Goal: Task Accomplishment & Management: Use online tool/utility

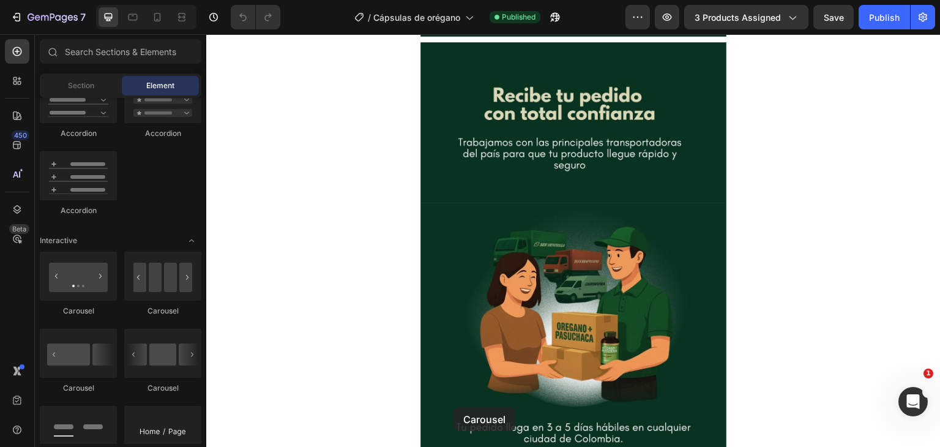
scroll to position [3956, 0]
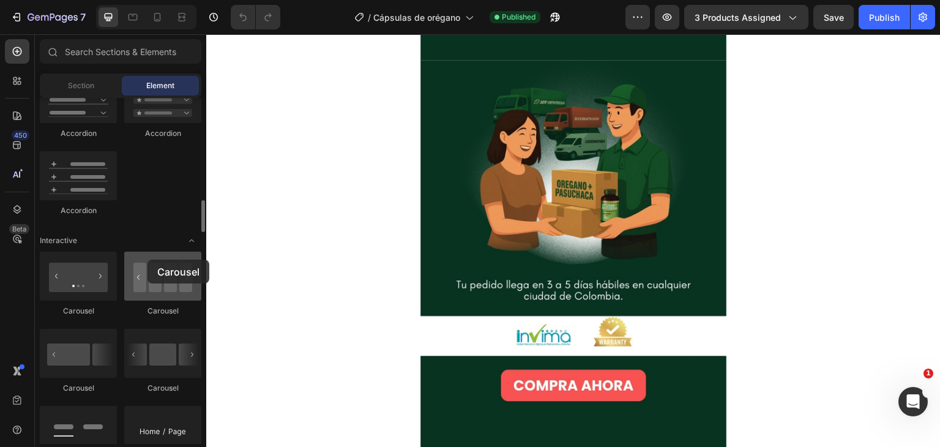
drag, startPoint x: 157, startPoint y: 278, endPoint x: 147, endPoint y: 259, distance: 21.1
click at [147, 259] on div at bounding box center [162, 276] width 77 height 49
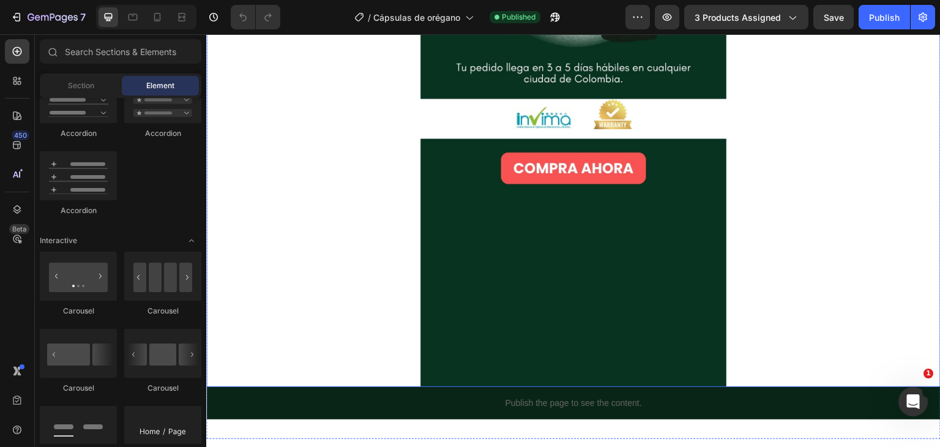
scroll to position [4174, 0]
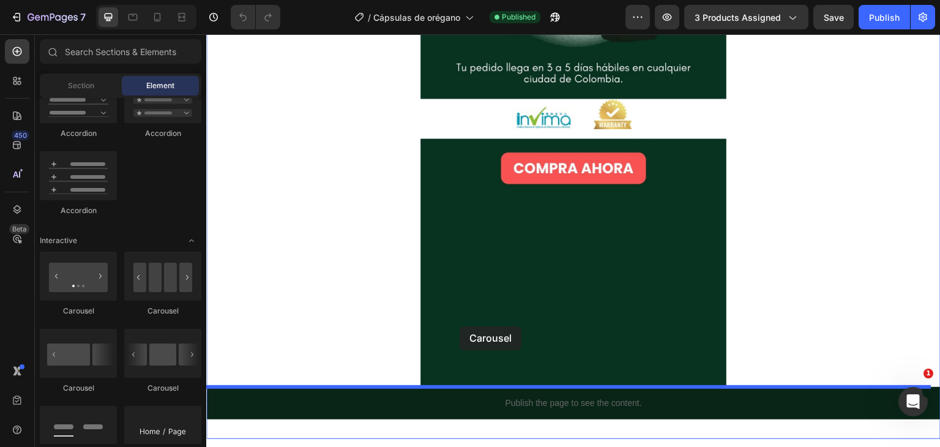
drag, startPoint x: 359, startPoint y: 314, endPoint x: 460, endPoint y: 326, distance: 101.1
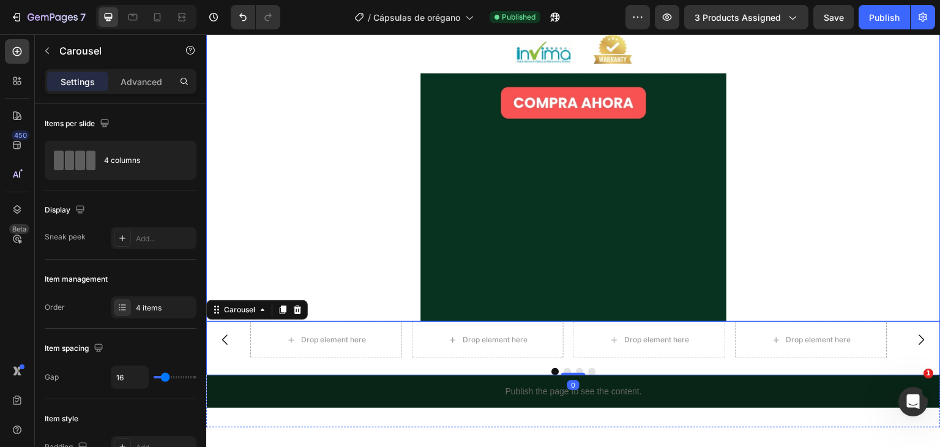
scroll to position [4240, 0]
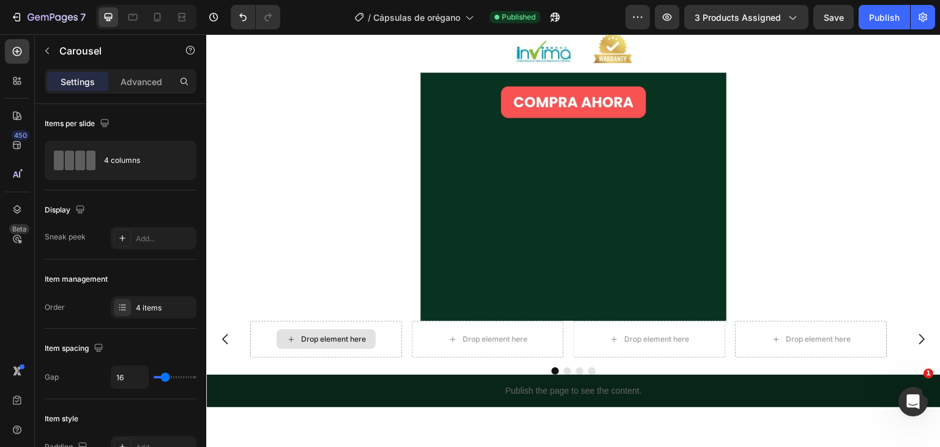
click at [344, 335] on div "Drop element here" at bounding box center [333, 339] width 65 height 10
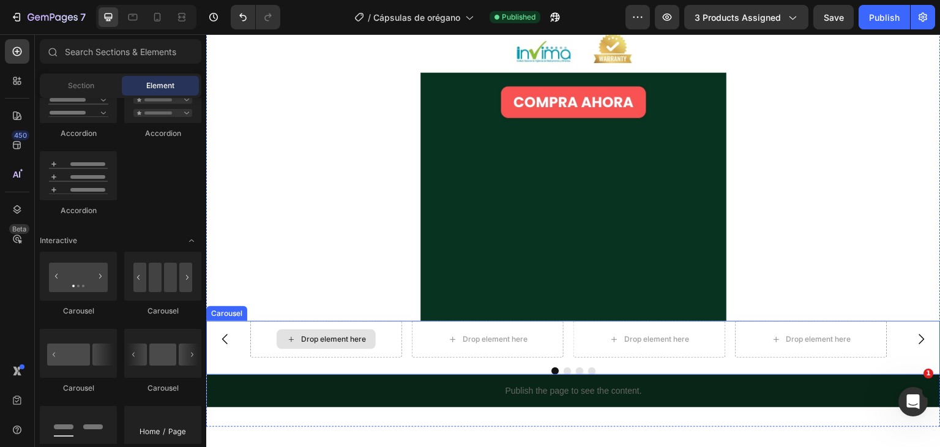
click at [329, 338] on div "Drop element here" at bounding box center [333, 339] width 65 height 10
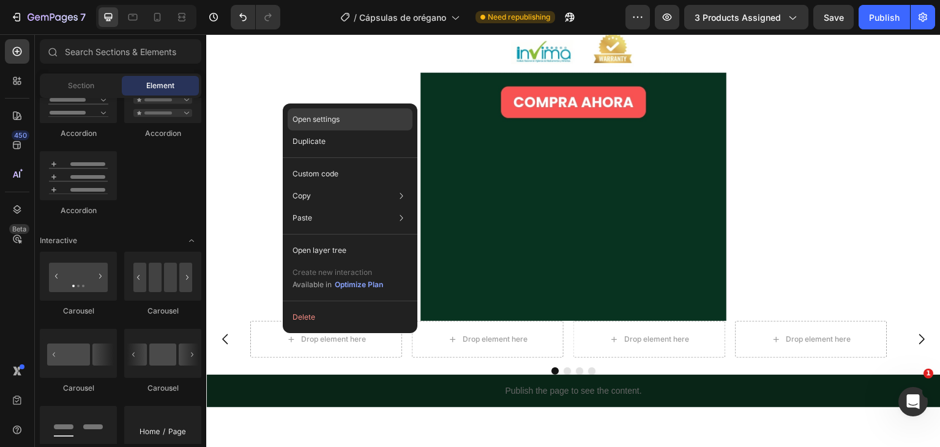
click at [345, 118] on div "Open settings" at bounding box center [350, 119] width 125 height 22
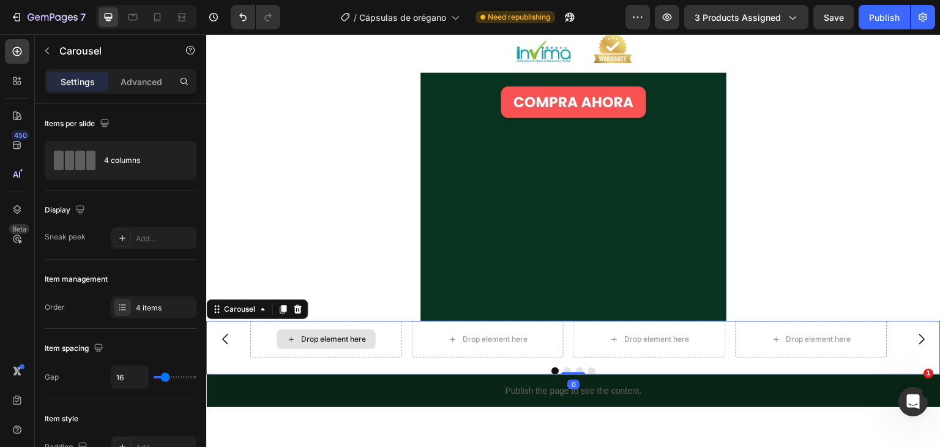
click at [315, 340] on div "Drop element here" at bounding box center [333, 339] width 65 height 10
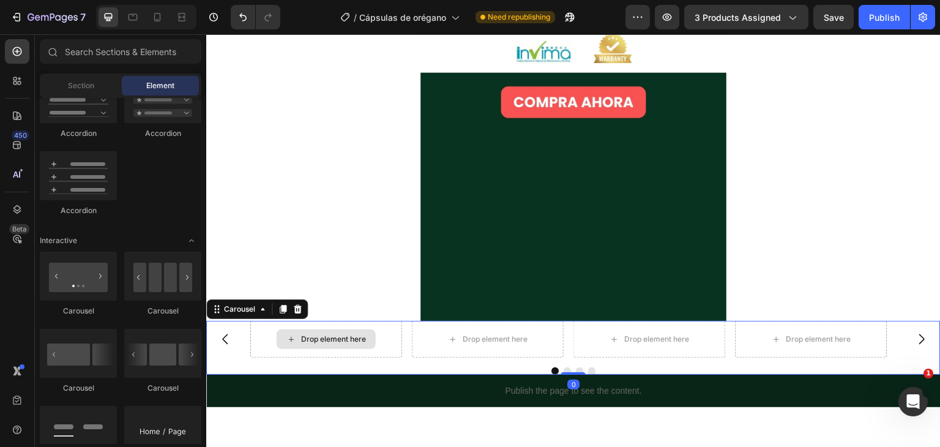
click at [315, 340] on div "Drop element here" at bounding box center [333, 339] width 65 height 10
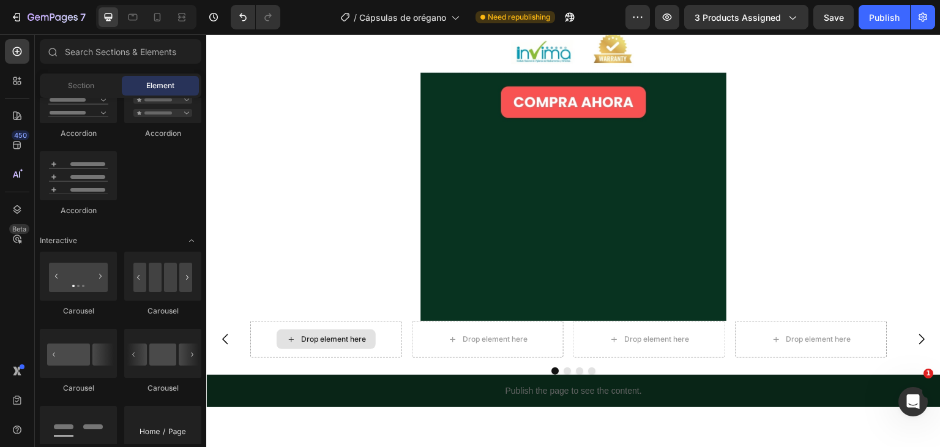
click at [315, 340] on div "Drop element here" at bounding box center [333, 339] width 65 height 10
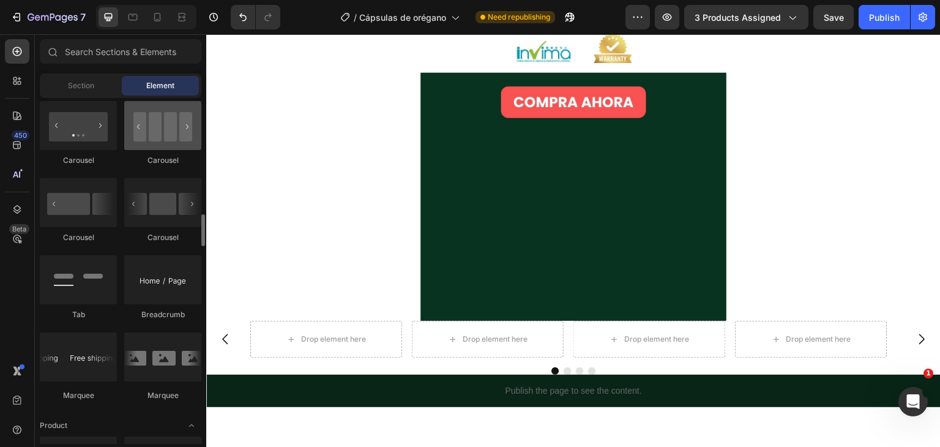
scroll to position [1247, 0]
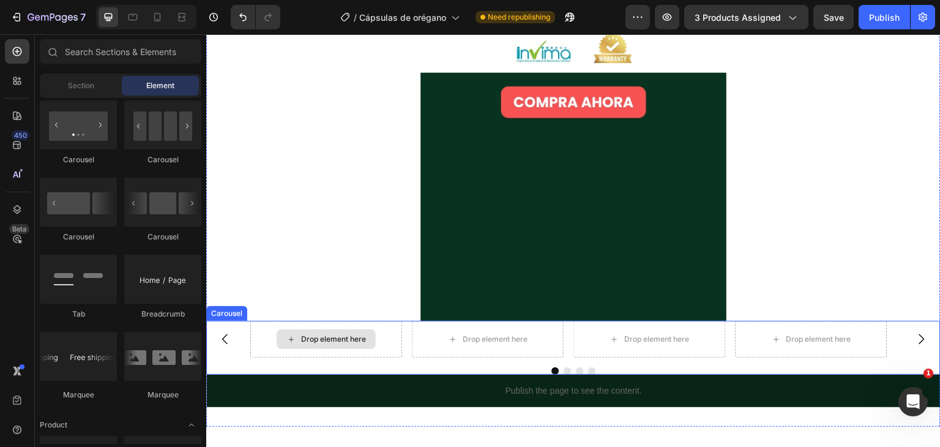
click at [393, 340] on div "Drop element here" at bounding box center [326, 339] width 152 height 37
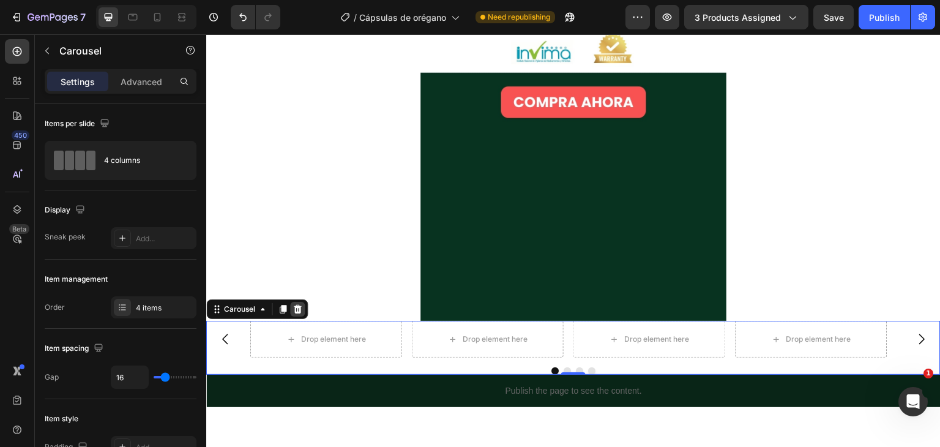
click at [295, 307] on icon at bounding box center [298, 309] width 8 height 9
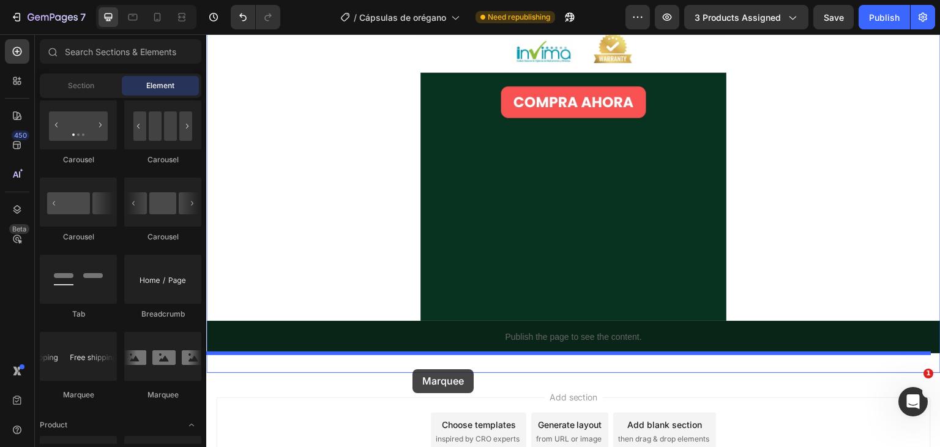
drag, startPoint x: 376, startPoint y: 398, endPoint x: 417, endPoint y: 364, distance: 52.6
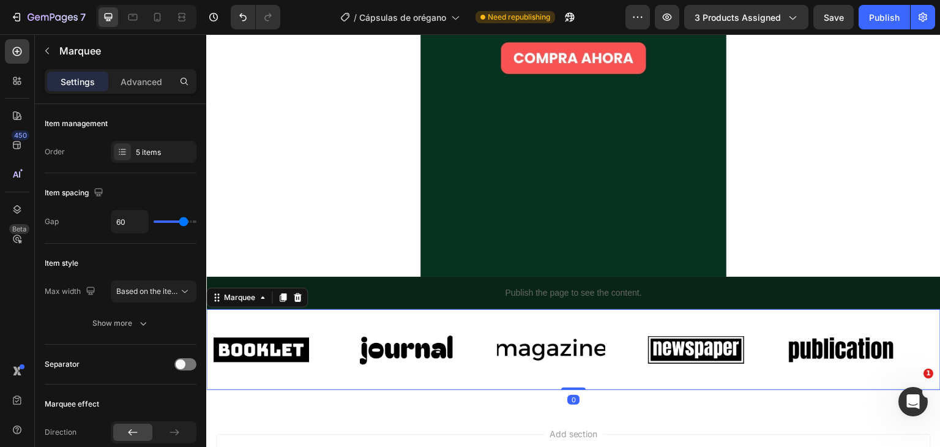
scroll to position [4284, 0]
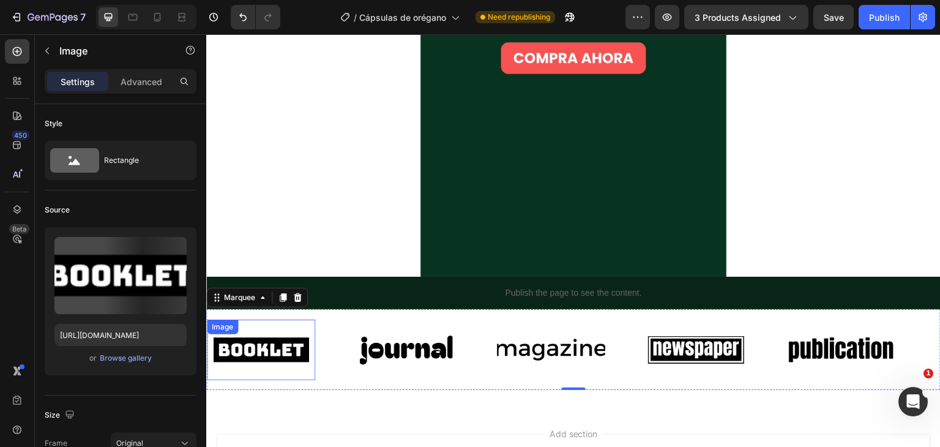
click at [254, 349] on img at bounding box center [261, 350] width 108 height 46
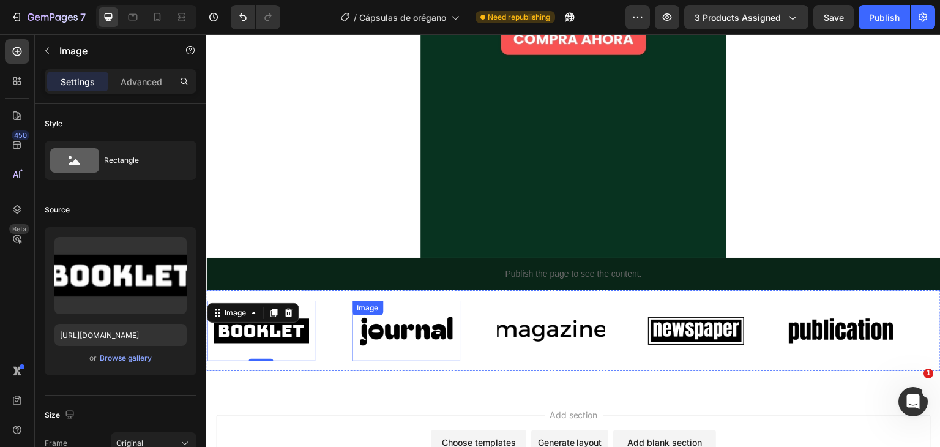
scroll to position [4303, 0]
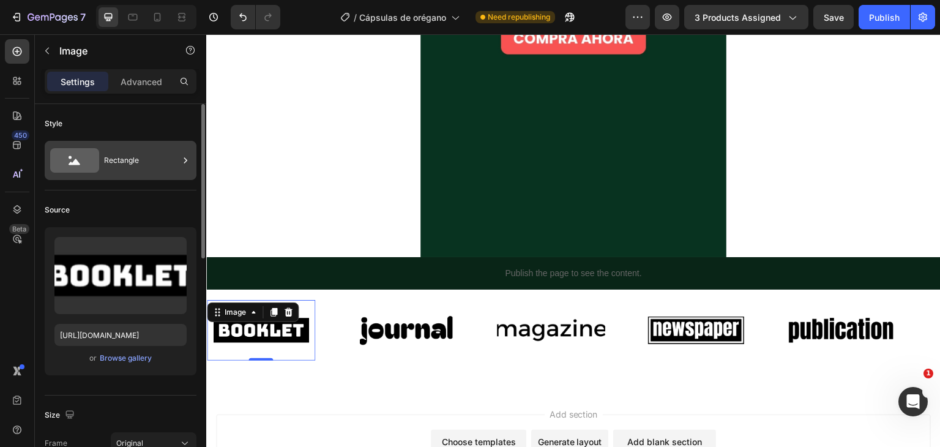
click at [122, 162] on div "Rectangle" at bounding box center [141, 160] width 75 height 28
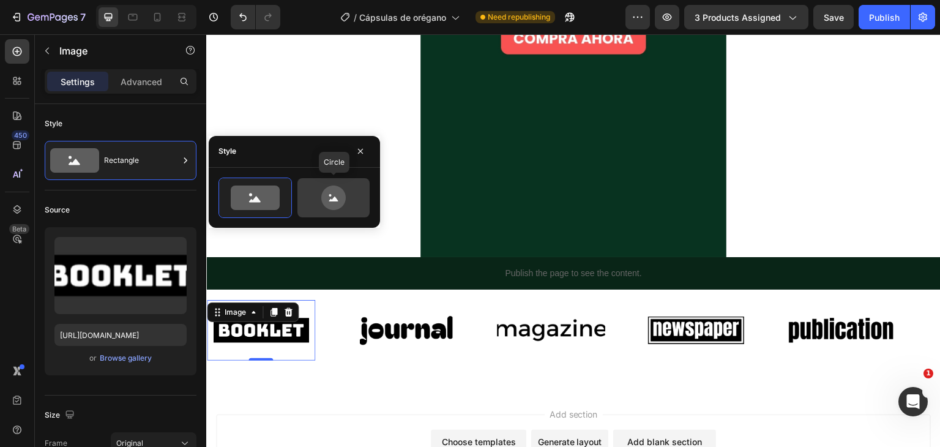
click at [316, 187] on icon at bounding box center [334, 197] width 58 height 24
type input "80"
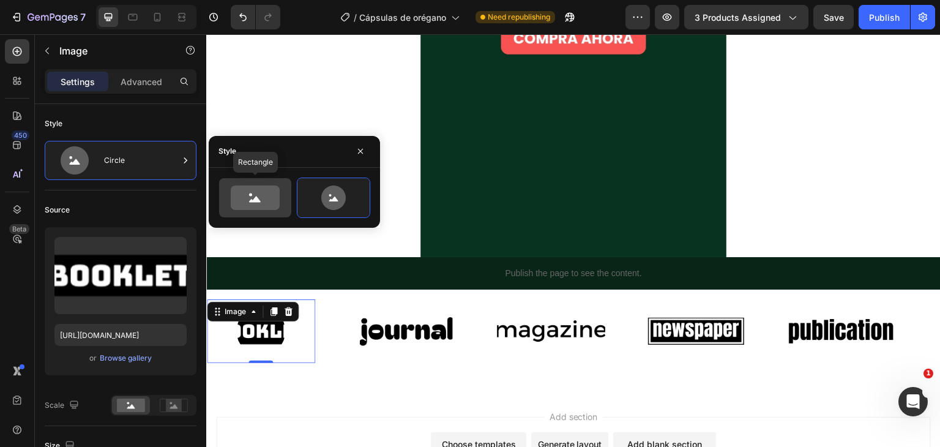
click at [250, 196] on icon at bounding box center [255, 197] width 49 height 24
type input "100"
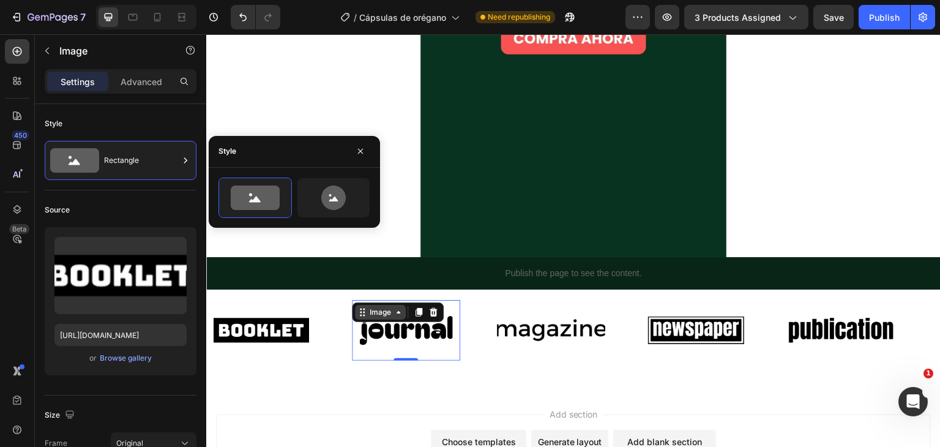
click at [366, 302] on div "Image" at bounding box center [398, 312] width 92 height 20
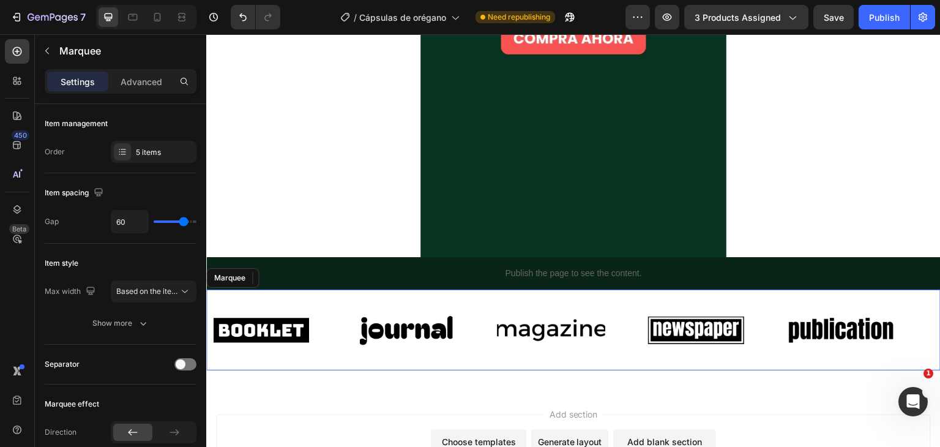
click at [327, 297] on div "Image Image 0 Image Image Image Image Image 0 Image Image Image Marquee" at bounding box center [573, 329] width 734 height 81
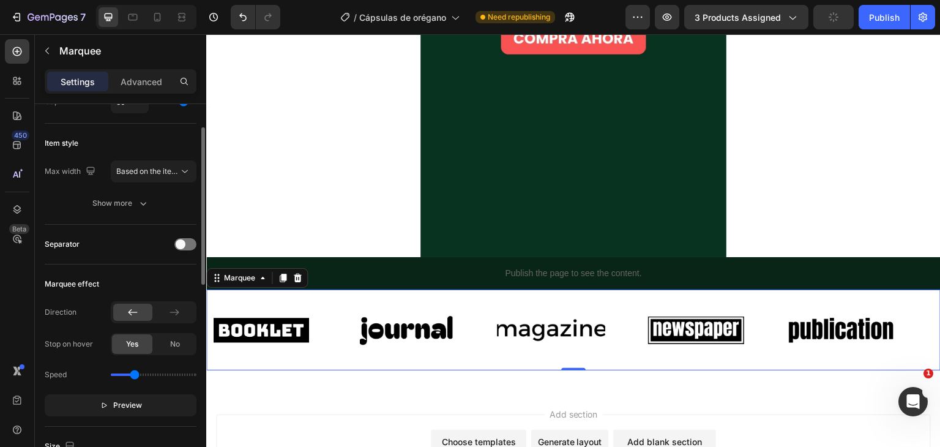
scroll to position [97, 0]
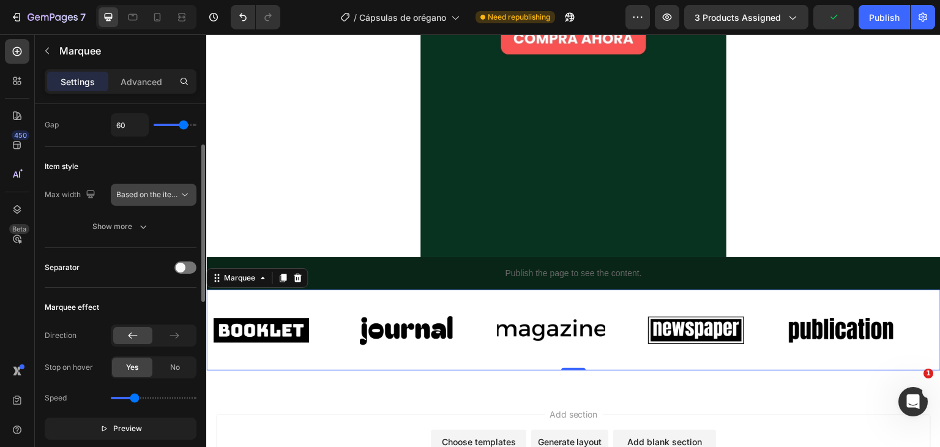
click at [148, 203] on button "Based on the item count" at bounding box center [154, 195] width 86 height 22
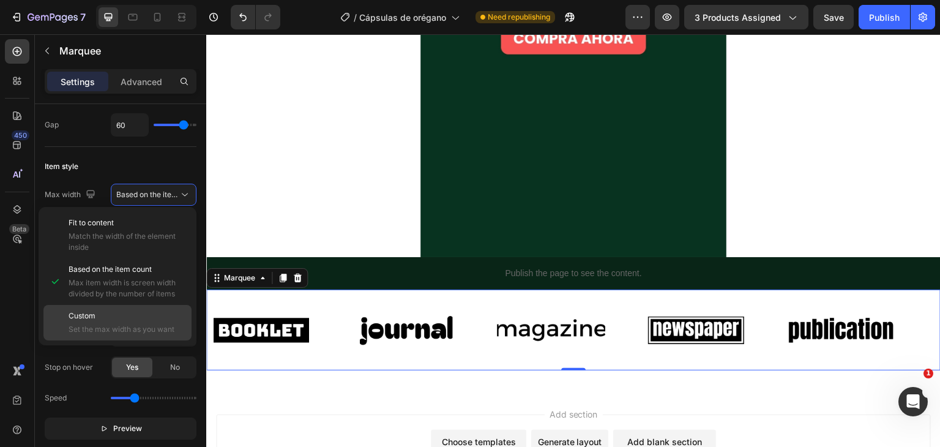
click at [140, 336] on div "Custom Set the max width as you want" at bounding box center [117, 322] width 148 height 35
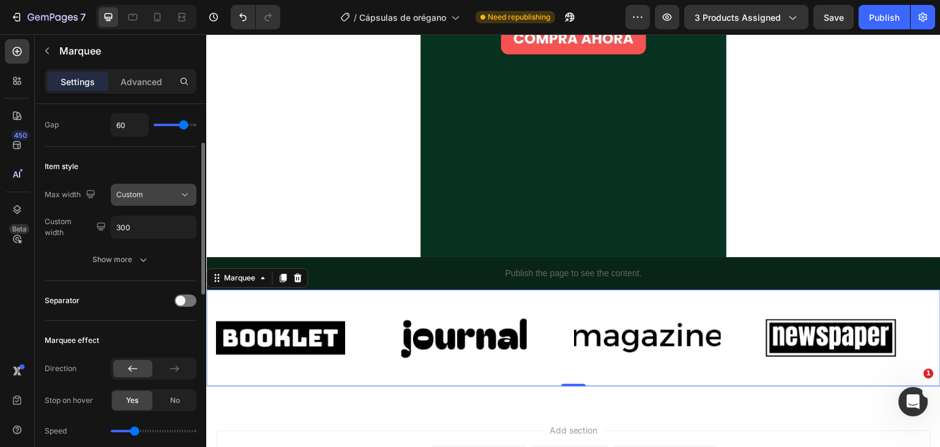
click at [162, 195] on div "Custom" at bounding box center [147, 194] width 62 height 11
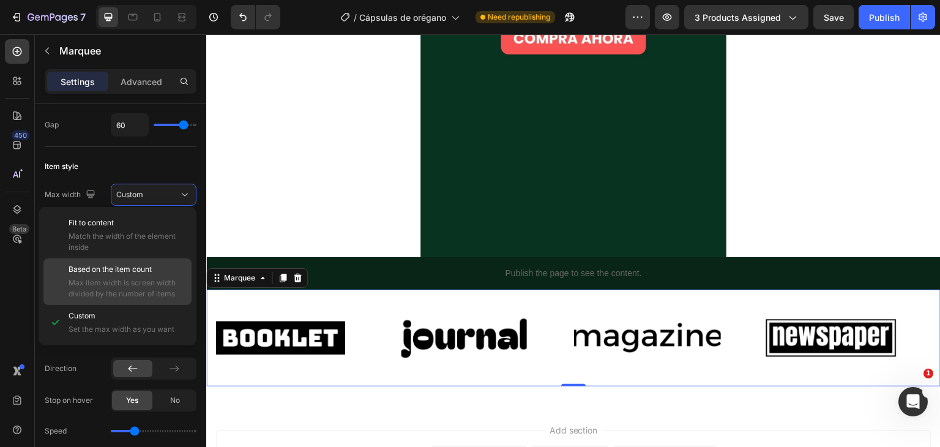
click at [130, 288] on span "Max item width is screen width divided by the number of items" at bounding box center [127, 288] width 117 height 22
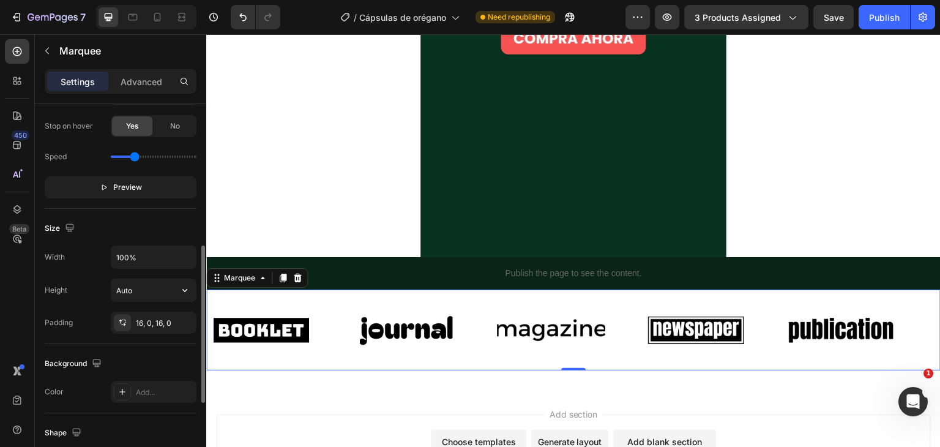
scroll to position [338, 0]
click at [166, 392] on div "Add..." at bounding box center [165, 391] width 58 height 11
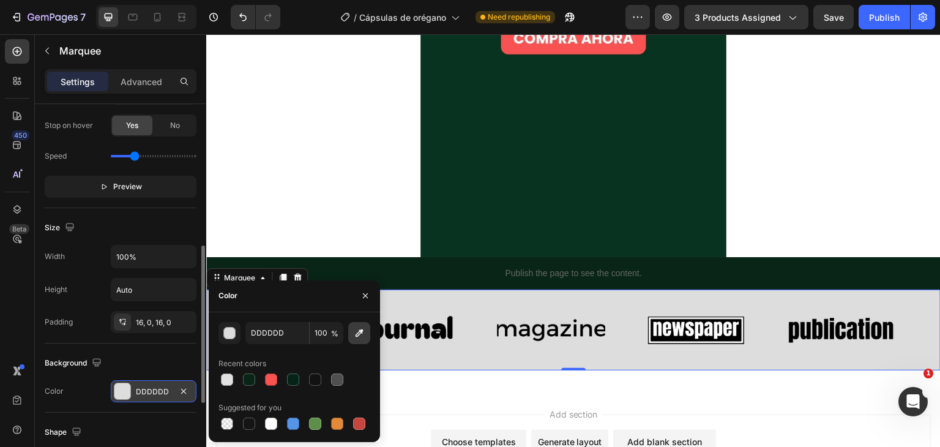
click at [361, 338] on icon "button" at bounding box center [359, 333] width 12 height 12
type input "093320"
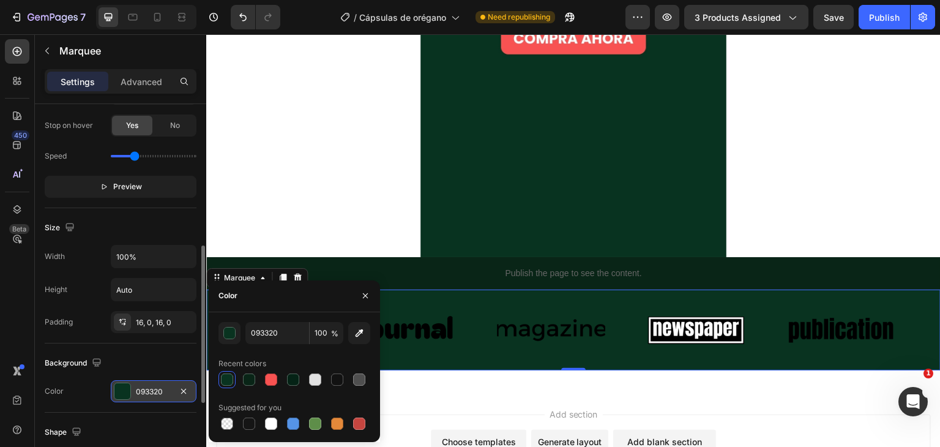
click at [432, 393] on div "Add section Choose templates inspired by CRO experts Generate layout from URL o…" at bounding box center [573, 450] width 734 height 121
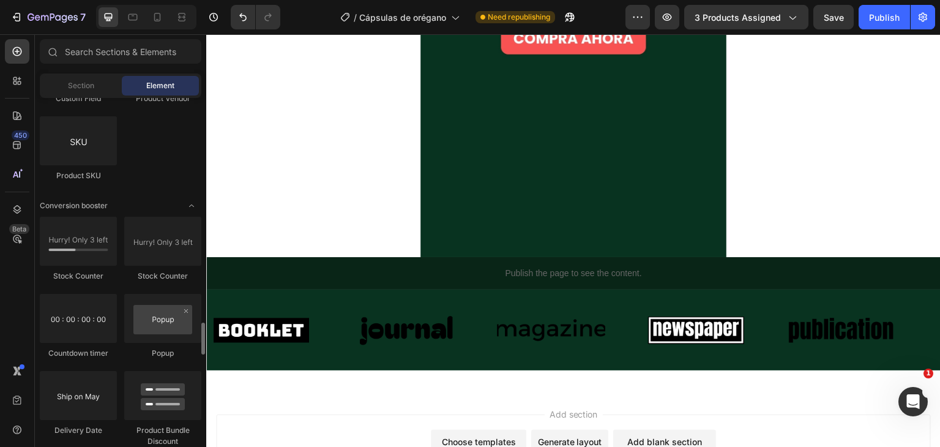
scroll to position [2418, 0]
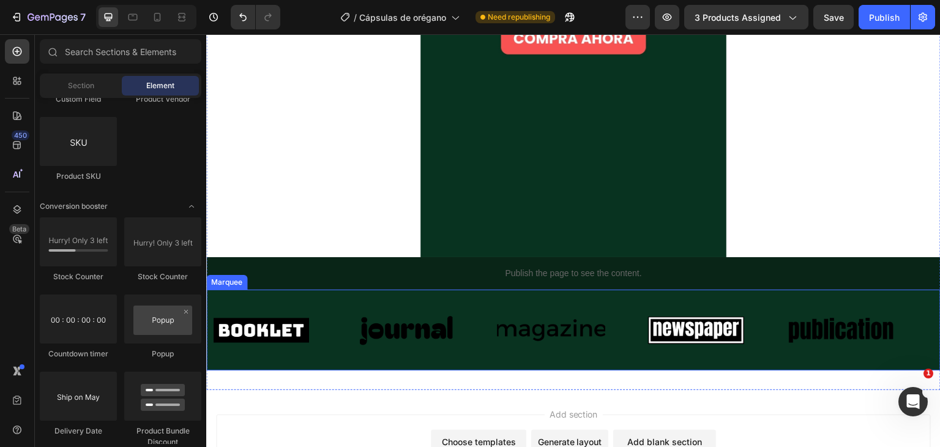
click at [335, 298] on div "Image Image Image Image Image Image Image Image Image Image Marquee" at bounding box center [573, 329] width 734 height 81
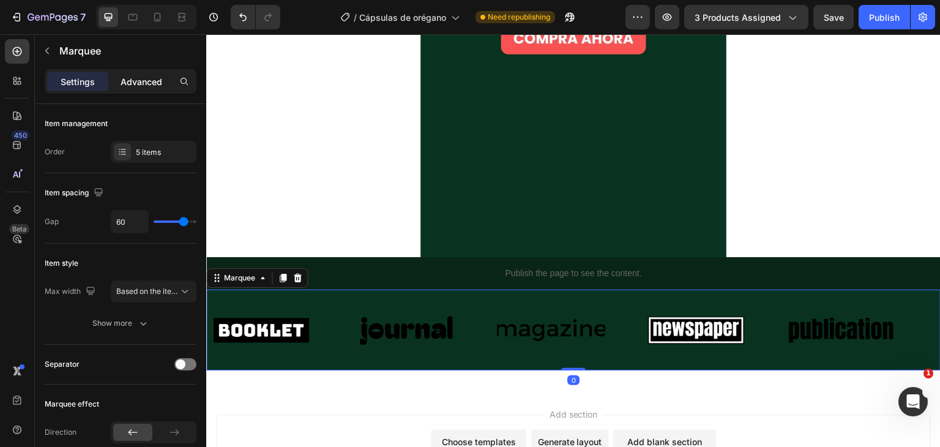
click at [144, 88] on div "Advanced" at bounding box center [141, 82] width 61 height 20
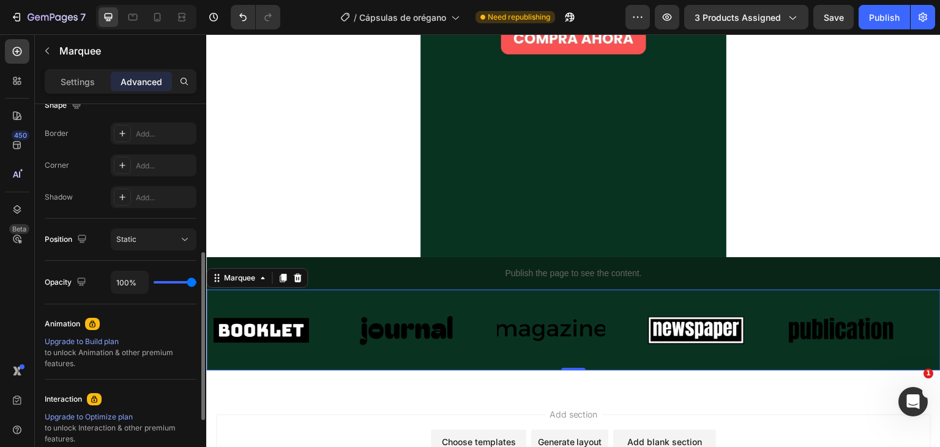
scroll to position [334, 0]
click at [147, 234] on div "Static" at bounding box center [147, 238] width 62 height 11
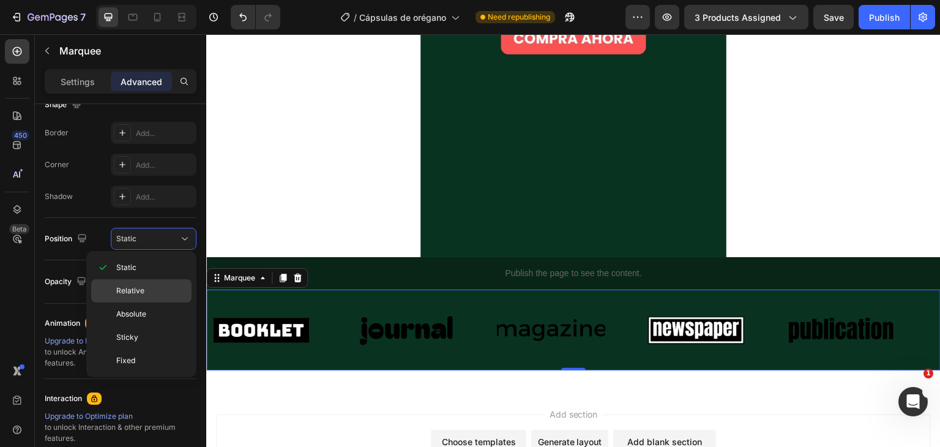
click at [142, 294] on span "Relative" at bounding box center [130, 290] width 28 height 11
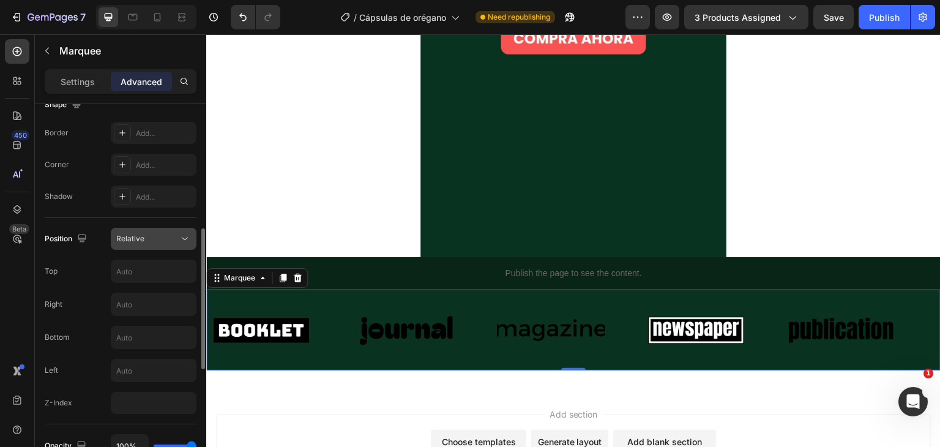
click at [168, 241] on div "Relative" at bounding box center [147, 238] width 62 height 11
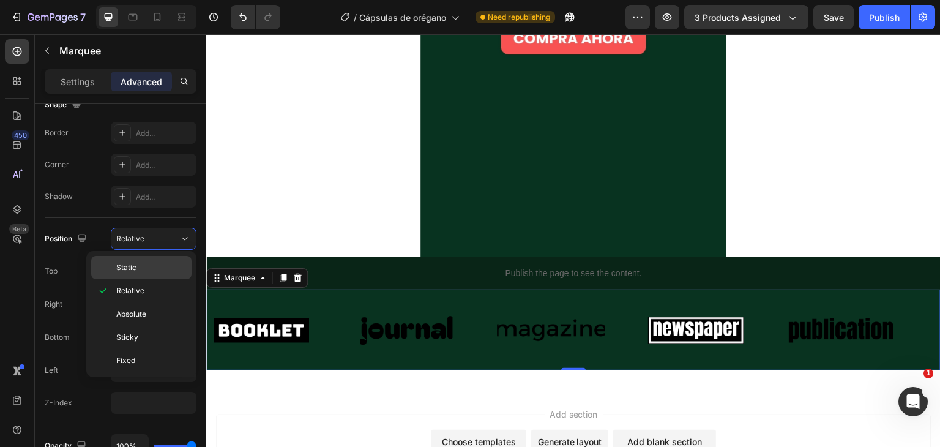
click at [154, 263] on p "Static" at bounding box center [151, 267] width 70 height 11
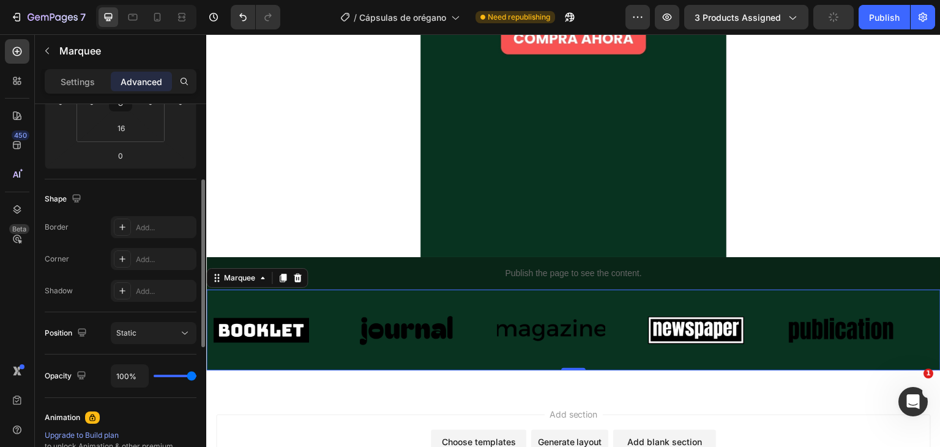
scroll to position [211, 0]
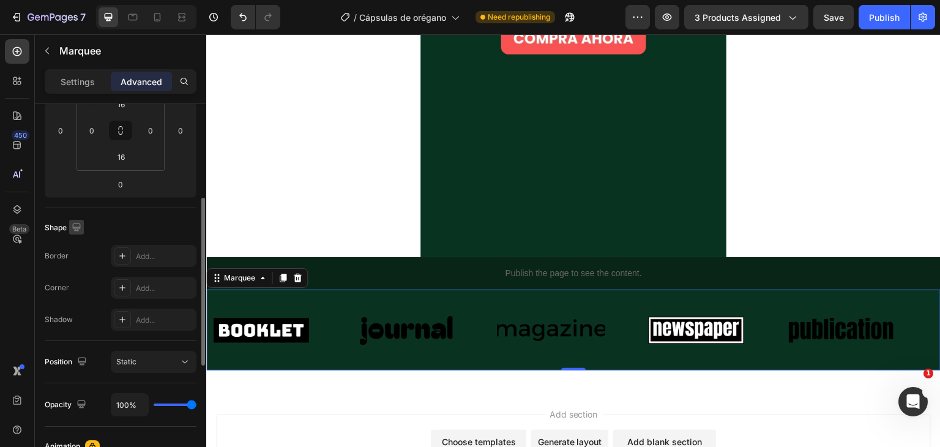
click at [75, 228] on icon "button" at bounding box center [76, 227] width 8 height 8
click at [80, 289] on icon "button" at bounding box center [79, 291] width 12 height 12
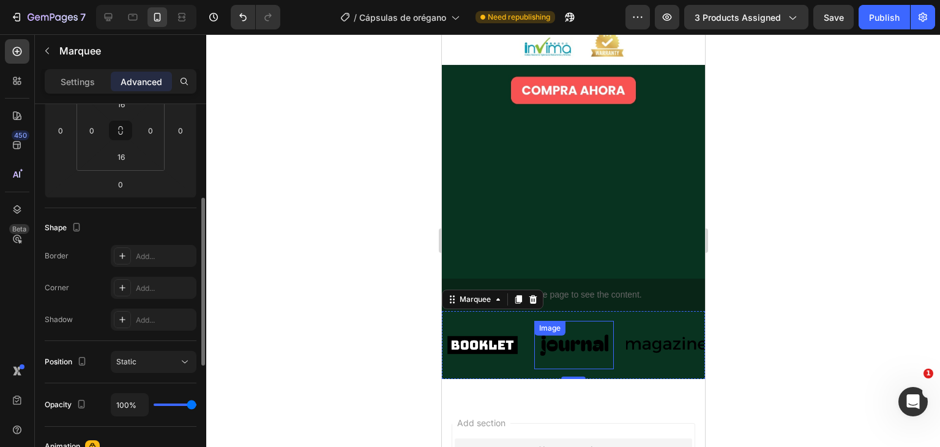
scroll to position [3724, 0]
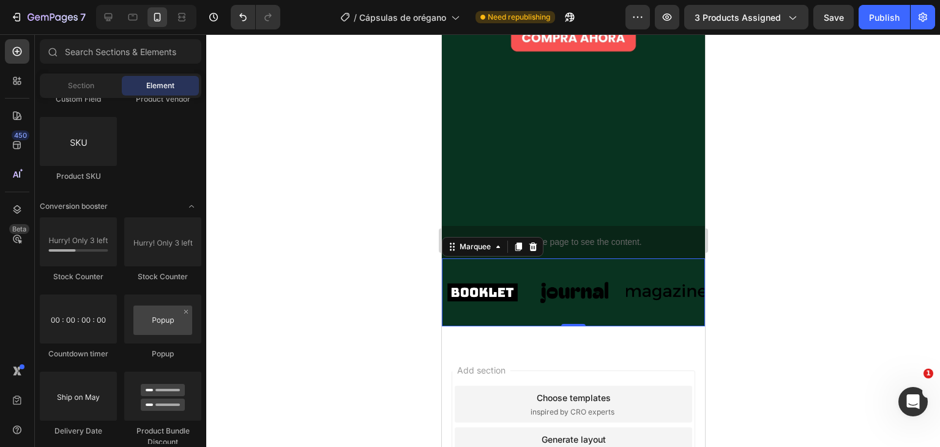
click at [611, 346] on div "Add section Choose templates inspired by CRO experts Generate layout from URL o…" at bounding box center [572, 448] width 263 height 204
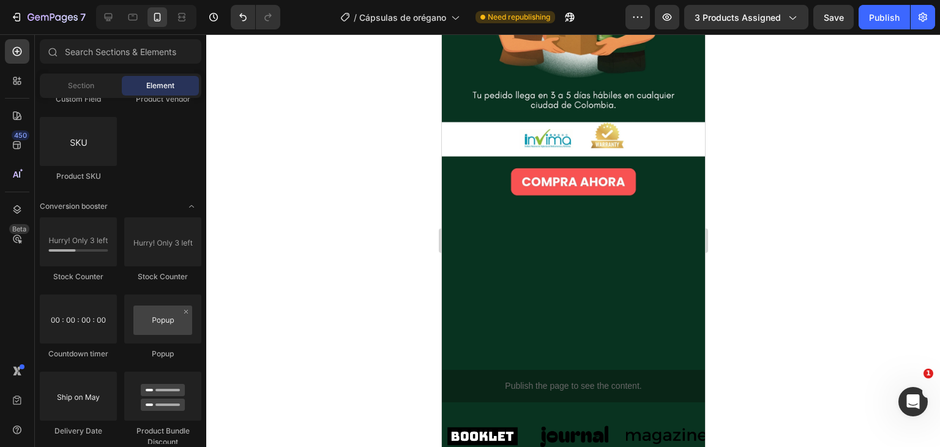
scroll to position [3578, 0]
